Goal: Find specific page/section: Find specific page/section

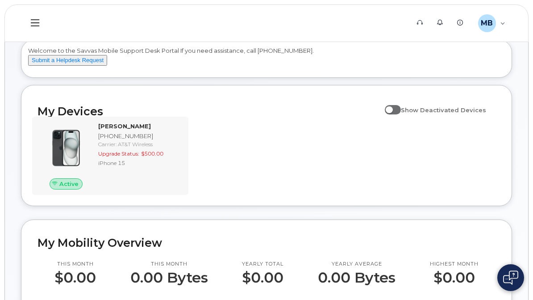
scroll to position [79, 0]
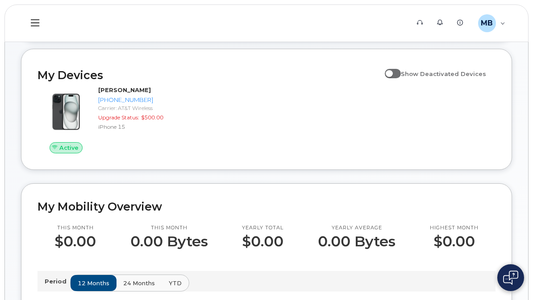
click at [293, 159] on div "Active [PERSON_NAME] [PHONE_NUMBER] Carrier: AT&T Wireless Upgrade Status: $500…" at bounding box center [266, 119] width 469 height 79
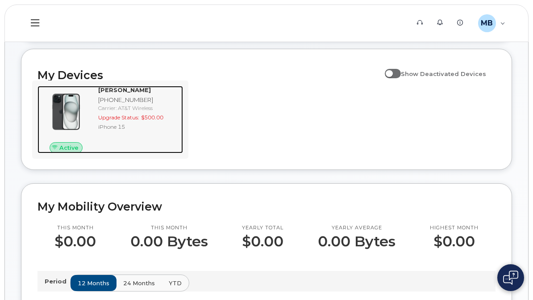
click at [88, 133] on img at bounding box center [66, 111] width 43 height 43
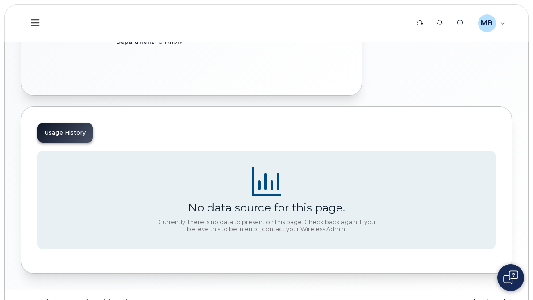
scroll to position [103, 0]
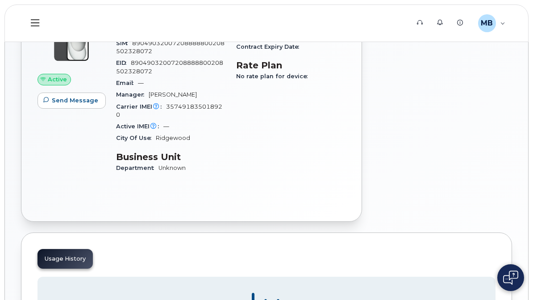
click at [0, 0] on icon at bounding box center [0, 0] width 0 height 0
click at [0, 0] on div "Hardware Ordering" at bounding box center [0, 0] width 0 height 0
click at [0, 0] on link "Dashboard" at bounding box center [0, 0] width 0 height 0
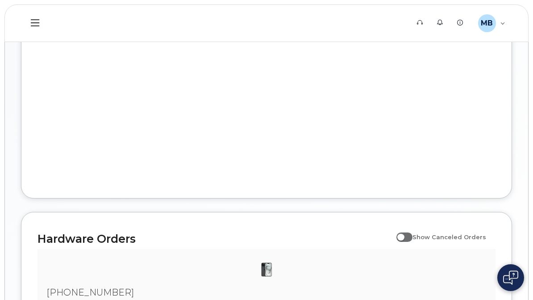
scroll to position [539, 0]
